Goal: Purchase product/service

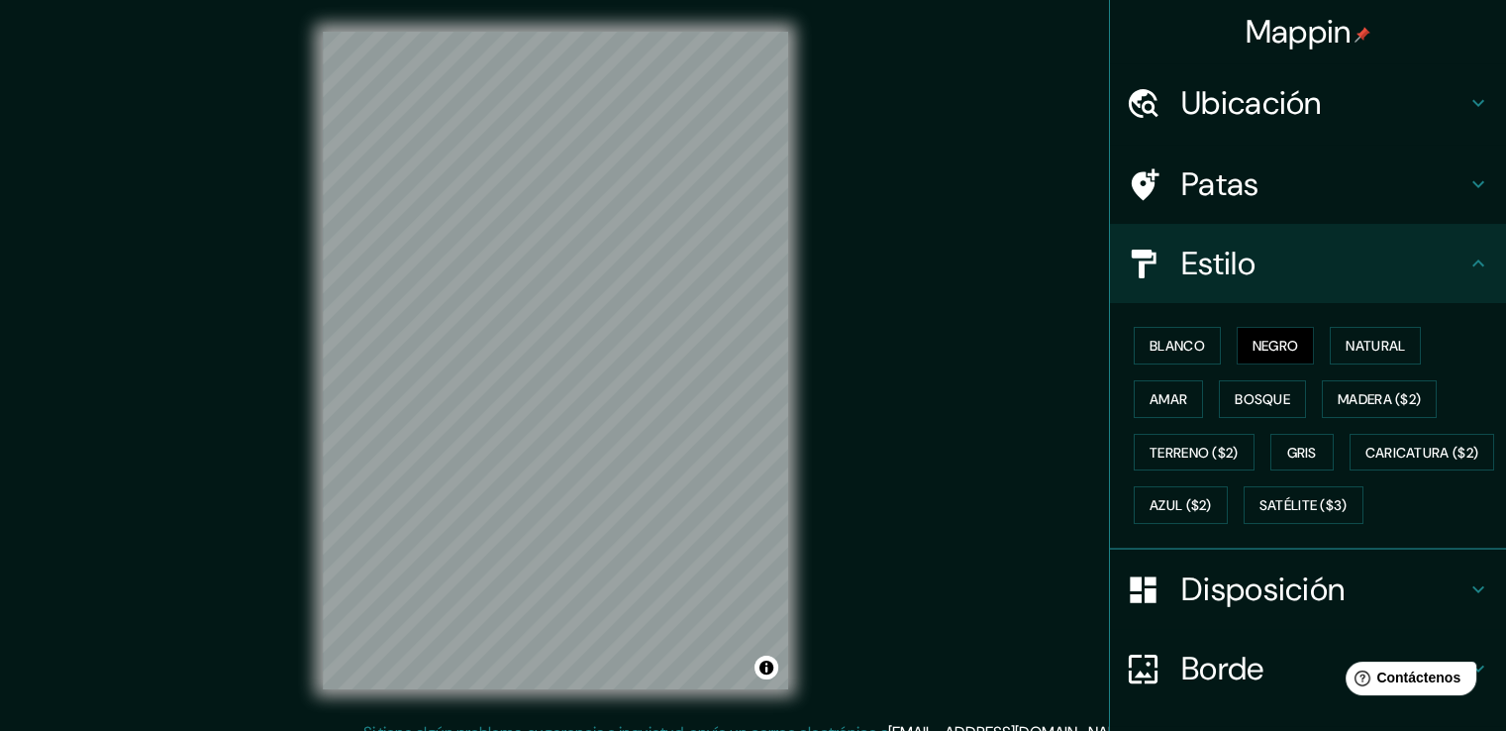
scroll to position [192, 0]
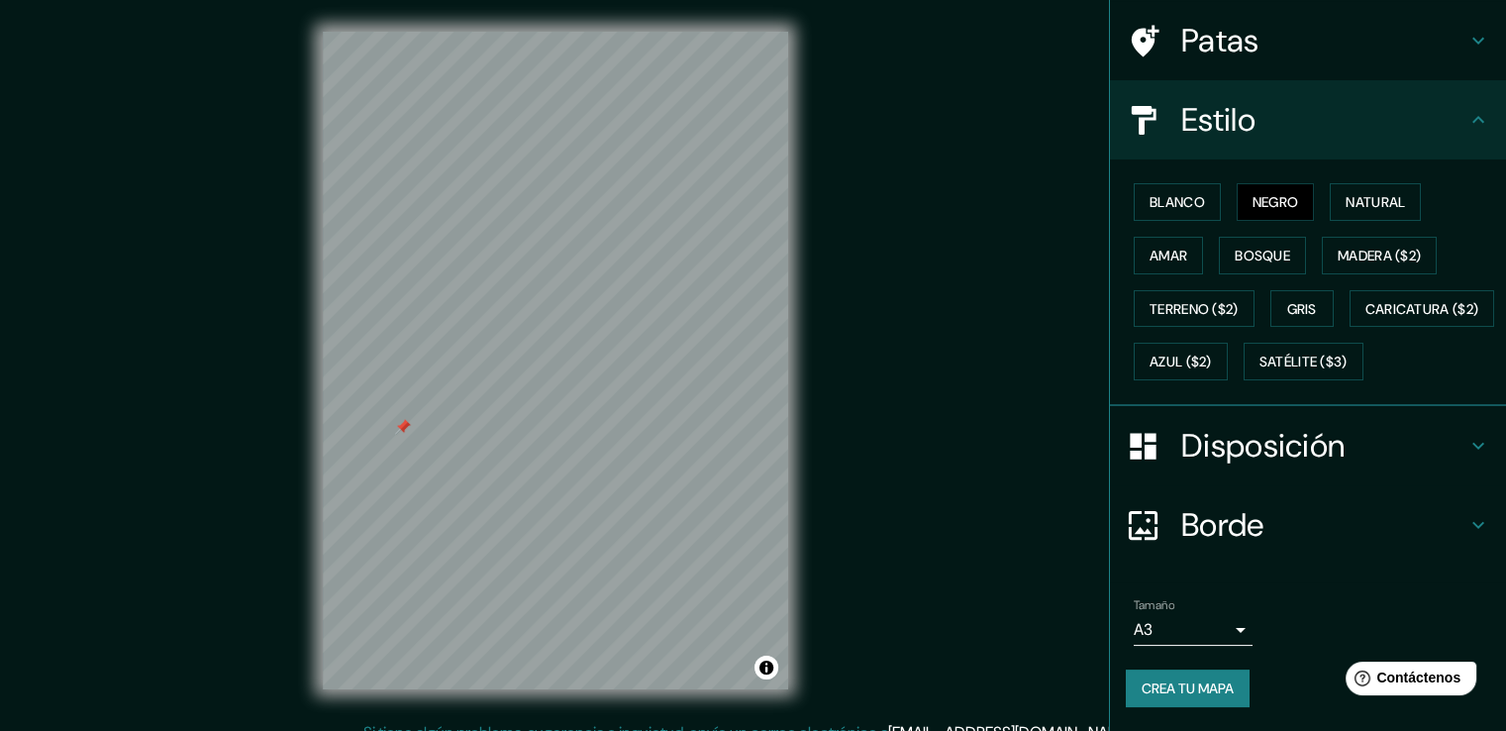
click at [401, 433] on div at bounding box center [403, 427] width 16 height 16
click at [999, 323] on div "Mappin Ubicación Nepeña, Departamento de Áncash, Perú Patas Estilo Blanco Negro…" at bounding box center [753, 376] width 1506 height 753
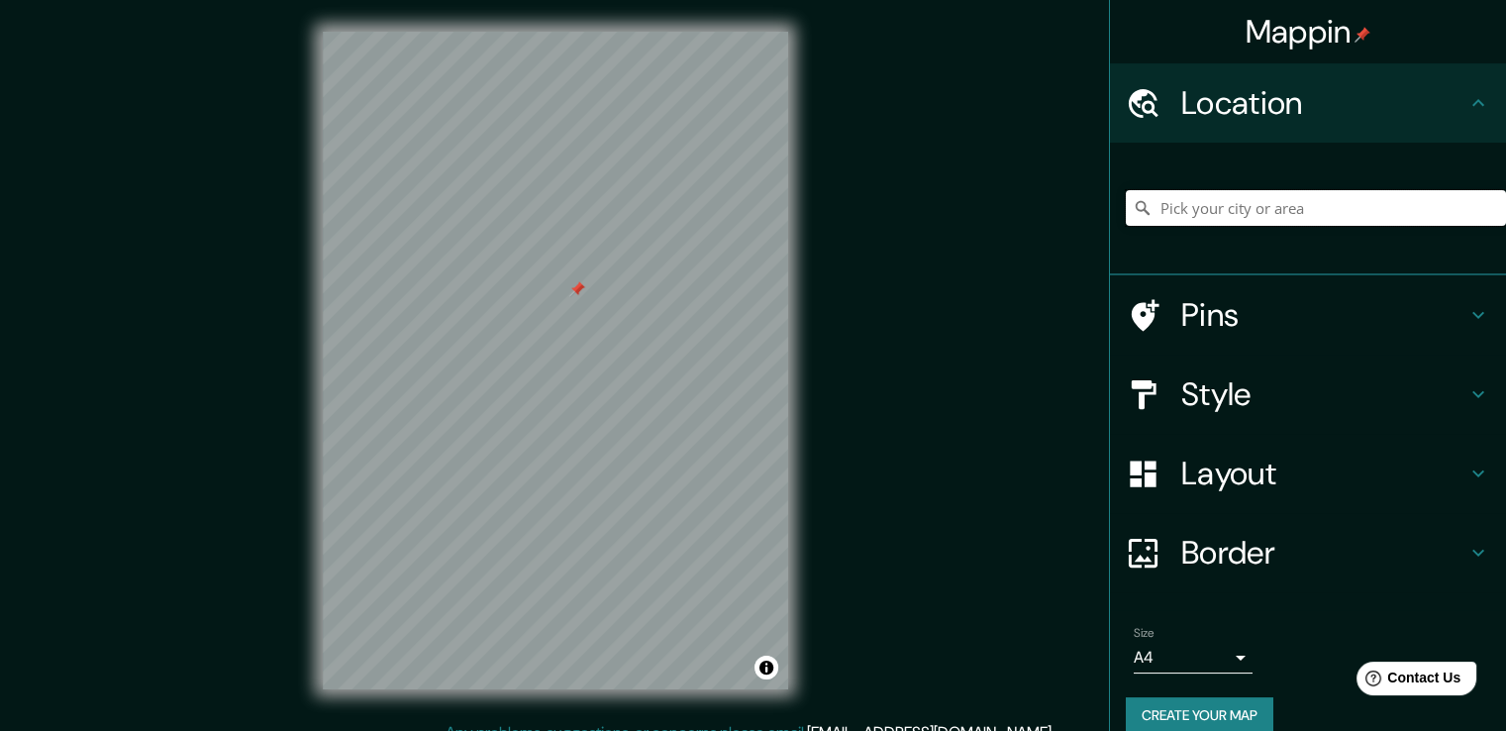
click at [1220, 211] on input "Pick your city or area" at bounding box center [1316, 208] width 380 height 36
click at [1438, 208] on input "Pick your city or area" at bounding box center [1316, 208] width 380 height 36
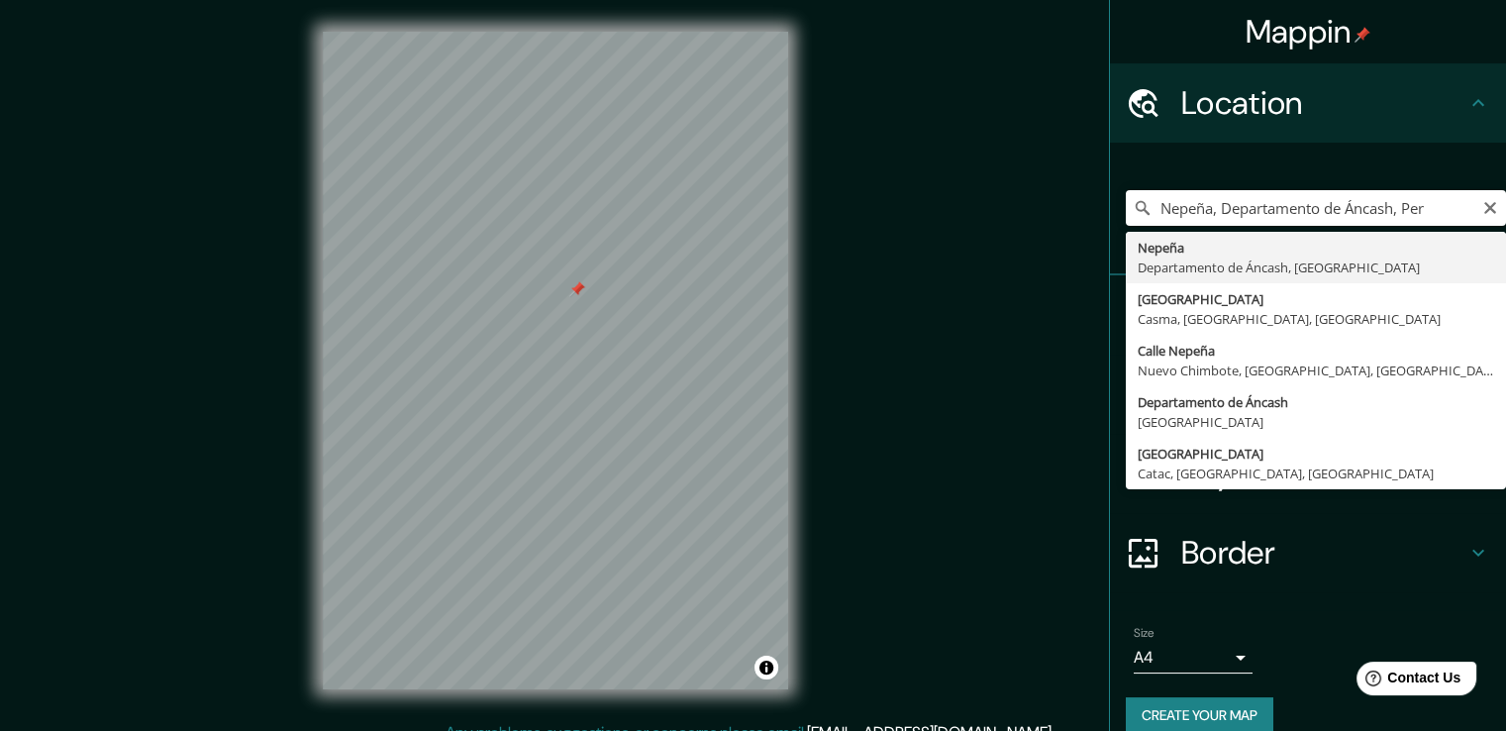
type input "Nepeña, [GEOGRAPHIC_DATA], [GEOGRAPHIC_DATA]"
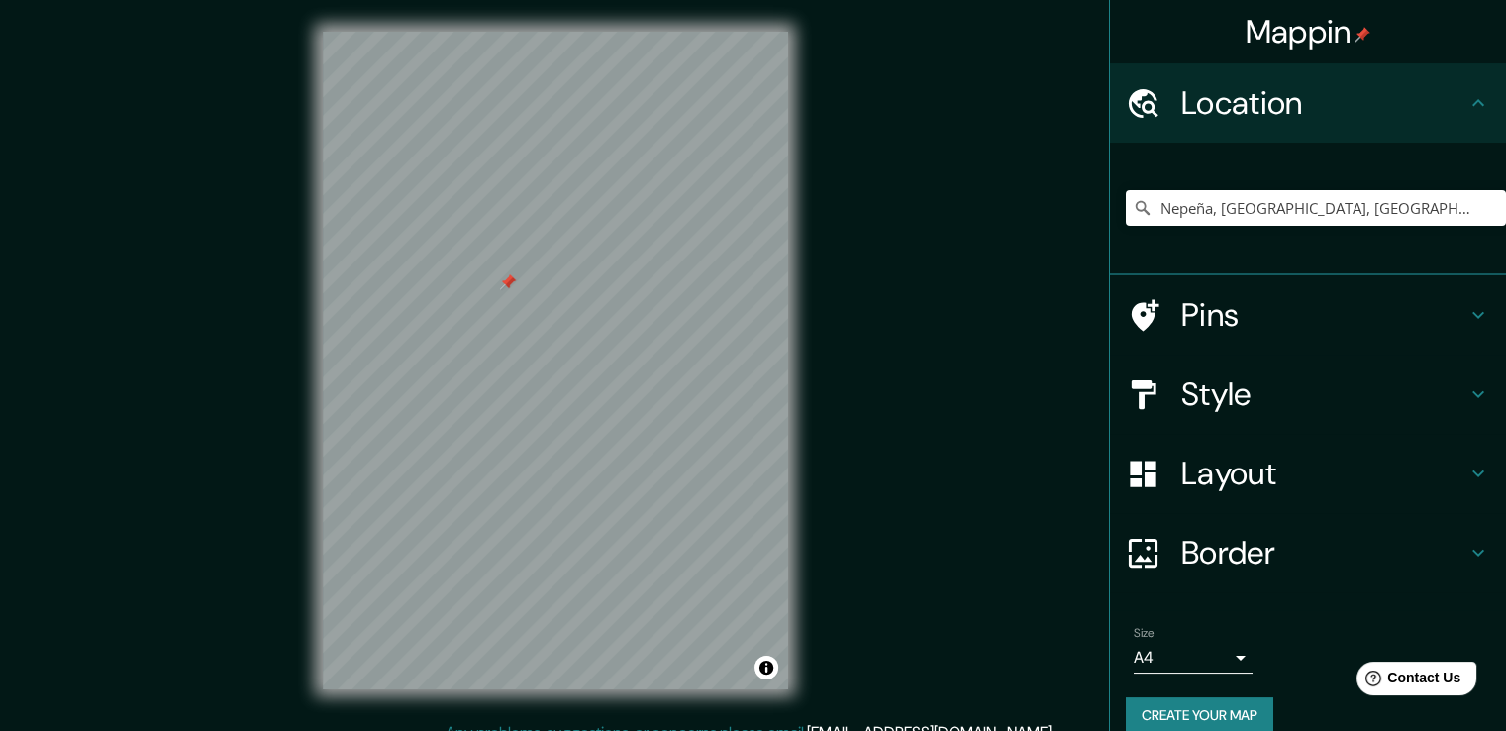
click at [500, 286] on div at bounding box center [508, 282] width 16 height 16
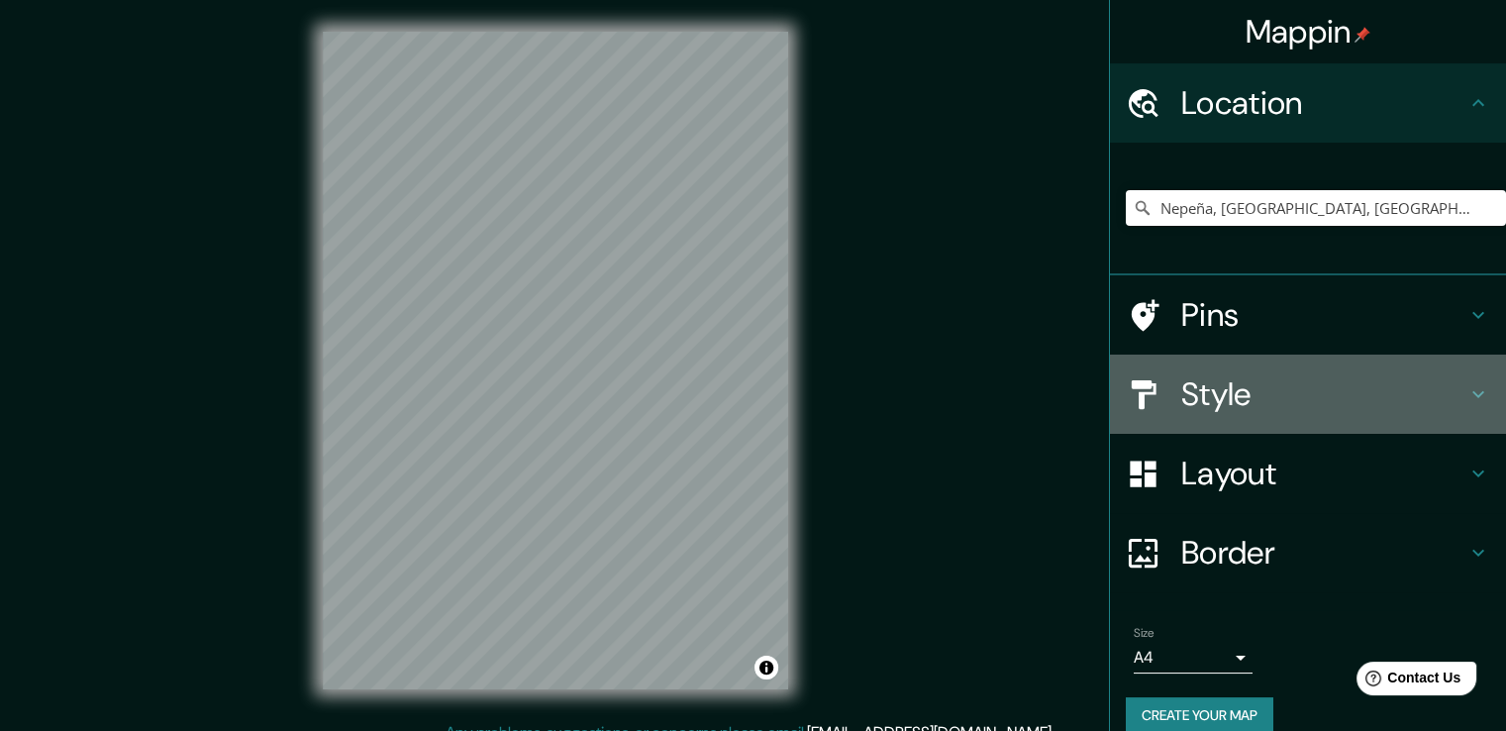
click at [1188, 389] on h4 "Style" at bounding box center [1323, 394] width 285 height 40
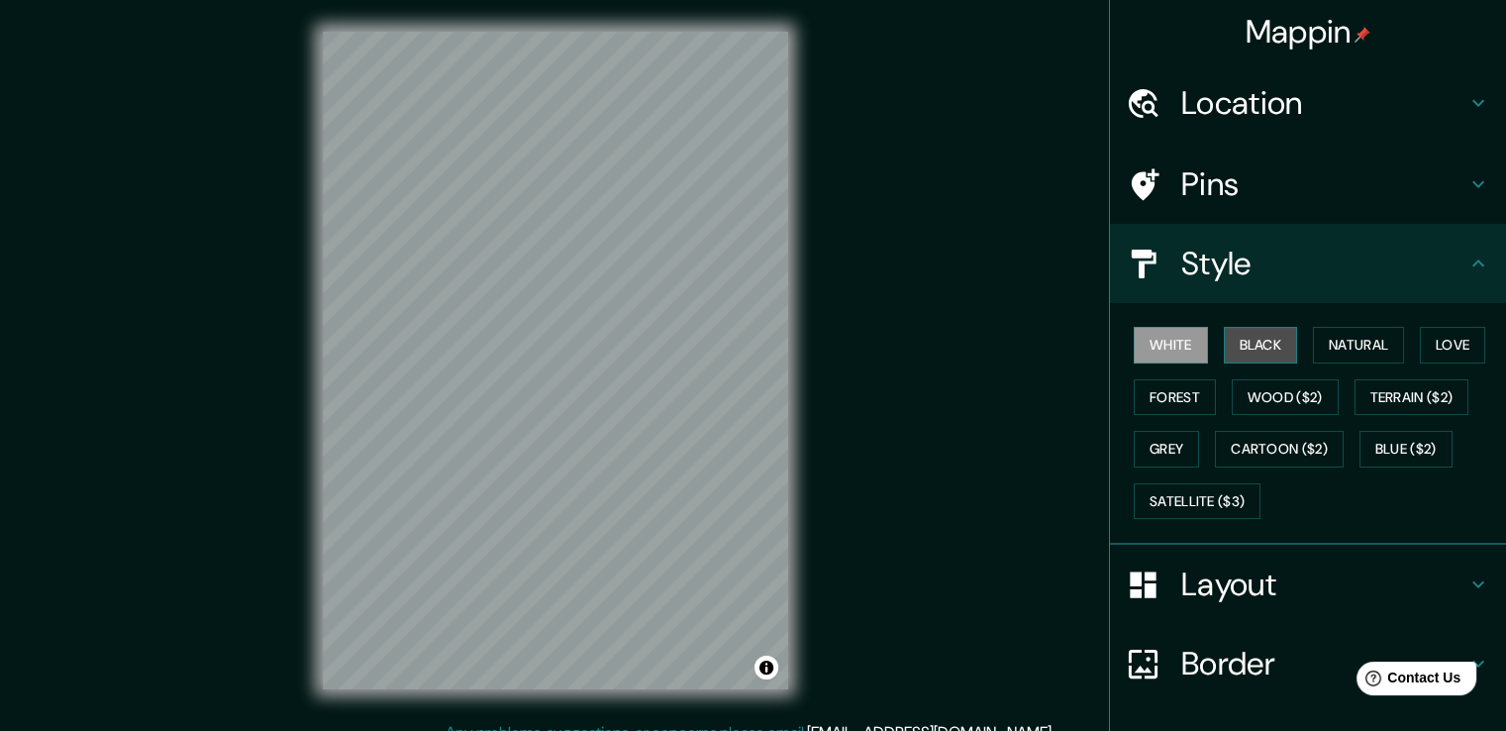
click at [1236, 338] on button "Black" at bounding box center [1261, 345] width 74 height 37
